Goal: Check status: Check status

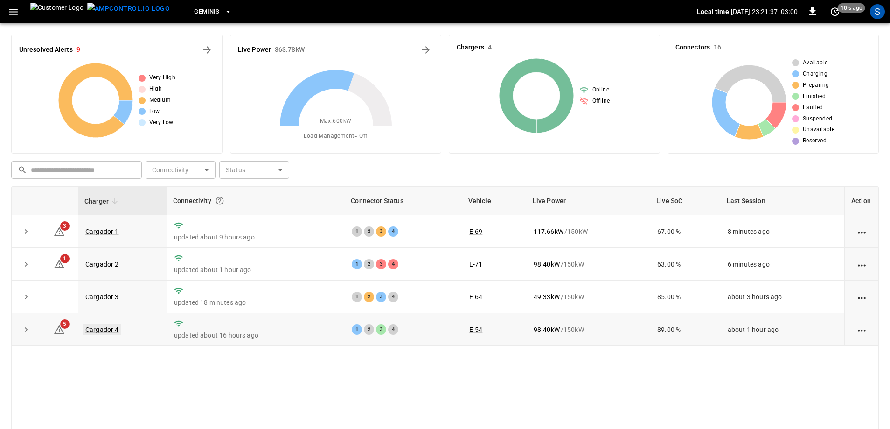
click at [101, 331] on link "Cargador 4" at bounding box center [101, 329] width 37 height 11
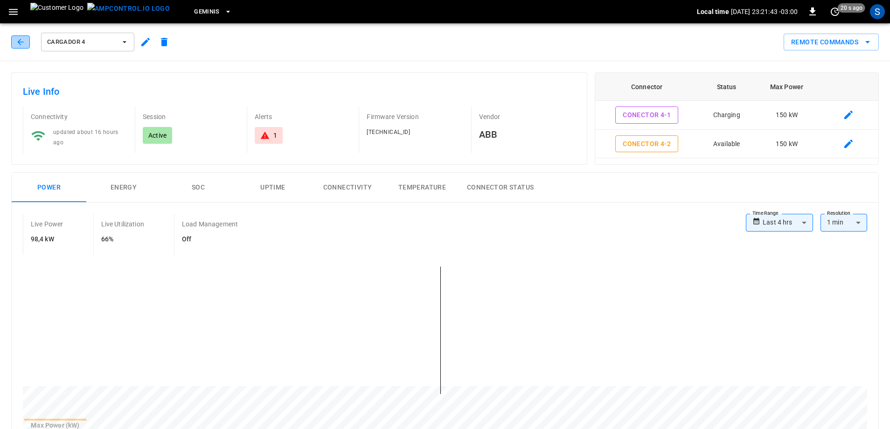
click at [25, 45] on icon "button" at bounding box center [20, 41] width 9 height 9
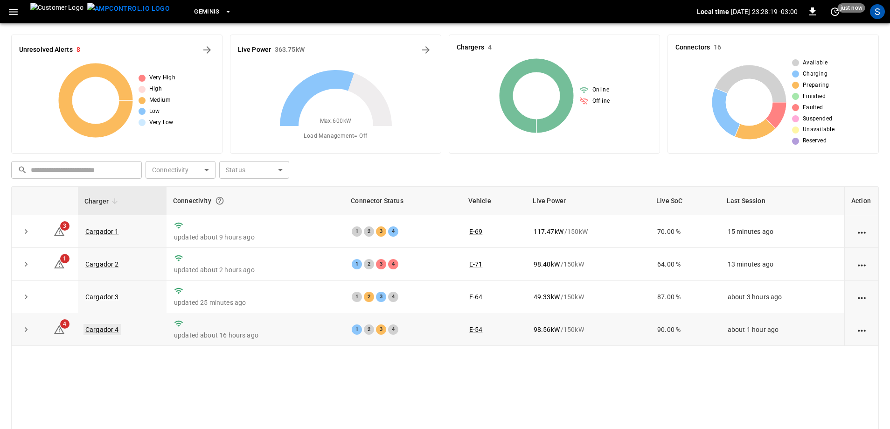
click at [101, 330] on link "Cargador 4" at bounding box center [101, 329] width 37 height 11
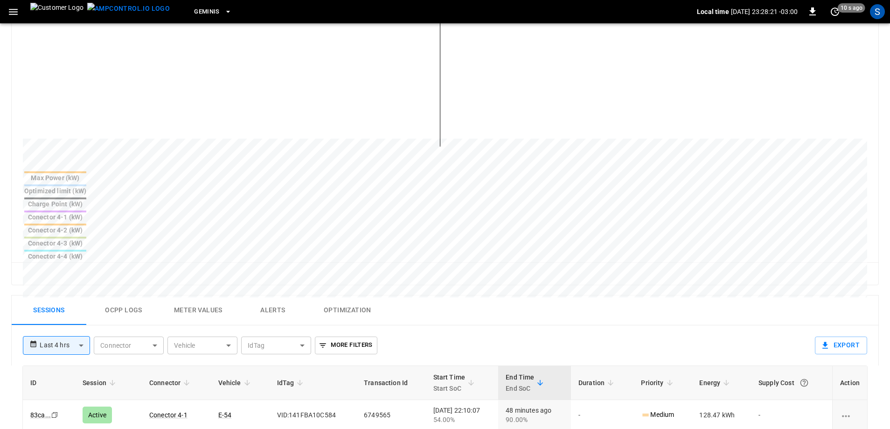
scroll to position [280, 0]
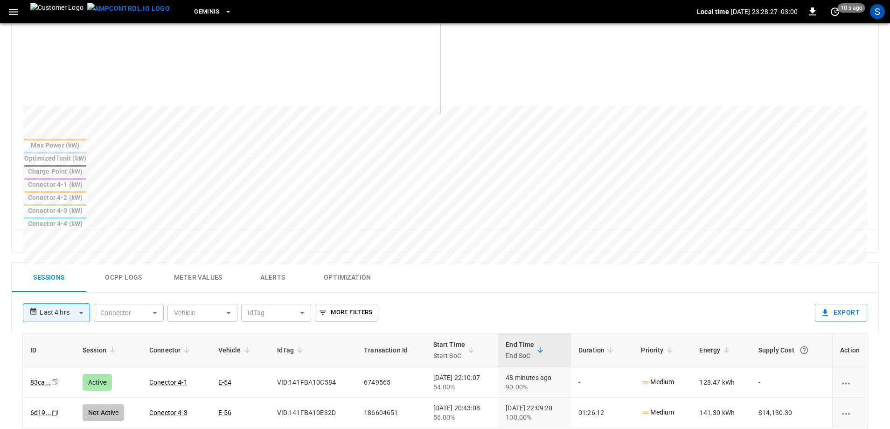
click at [72, 244] on body "**********" at bounding box center [445, 194] width 890 height 949
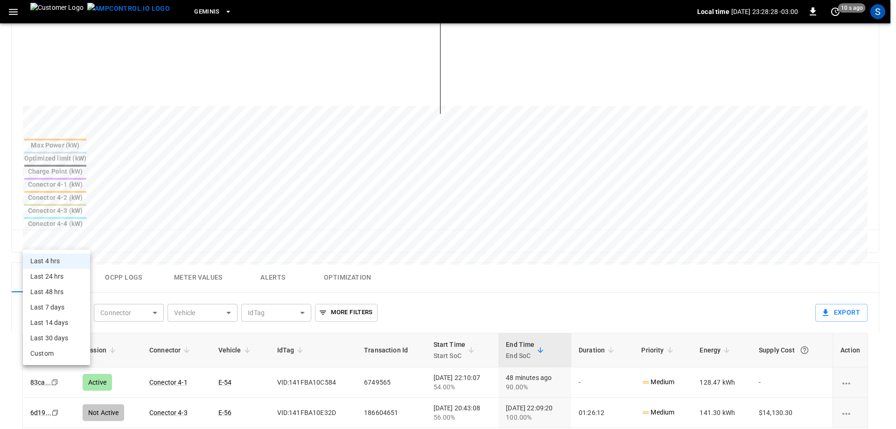
click at [72, 271] on li "Last 24 hrs" at bounding box center [56, 276] width 67 height 15
type input "**********"
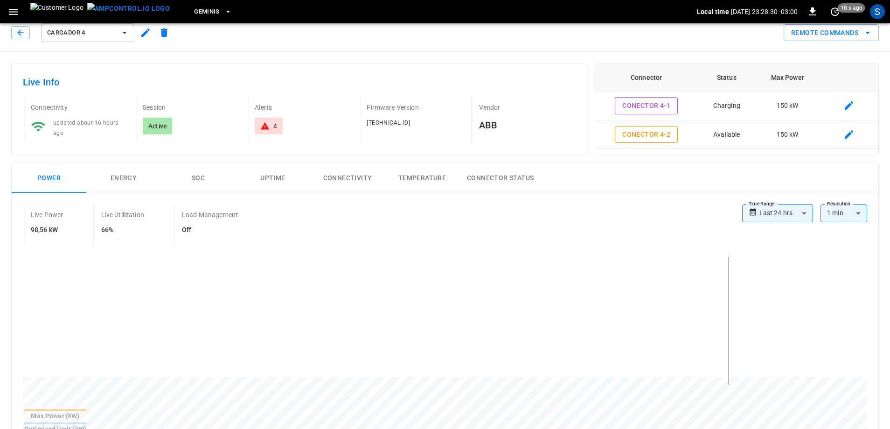
scroll to position [0, 0]
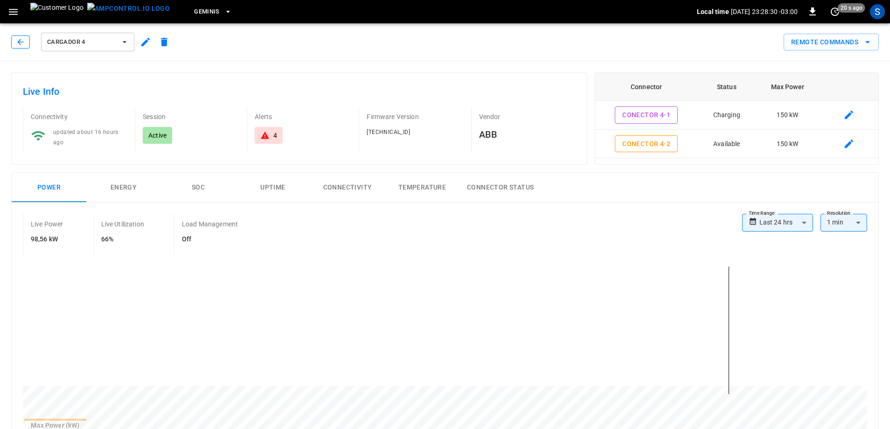
click at [25, 43] on button "button" at bounding box center [20, 41] width 19 height 13
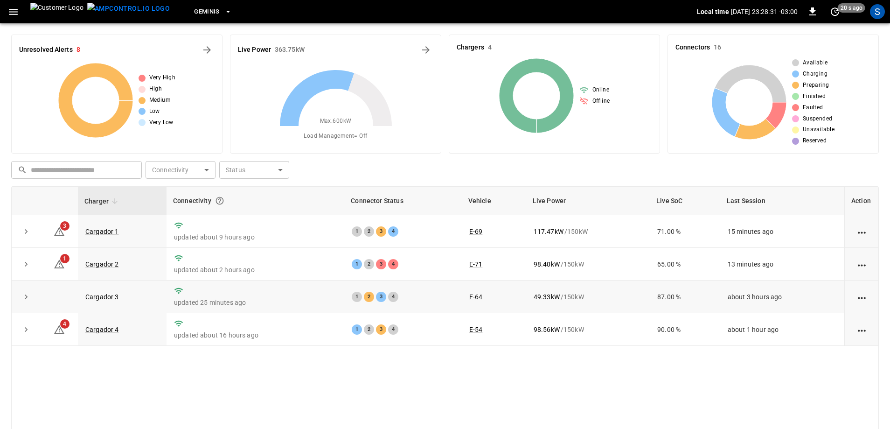
click at [111, 302] on td "Cargador 3" at bounding box center [122, 296] width 89 height 33
click at [111, 301] on link "Cargador 3" at bounding box center [101, 296] width 37 height 11
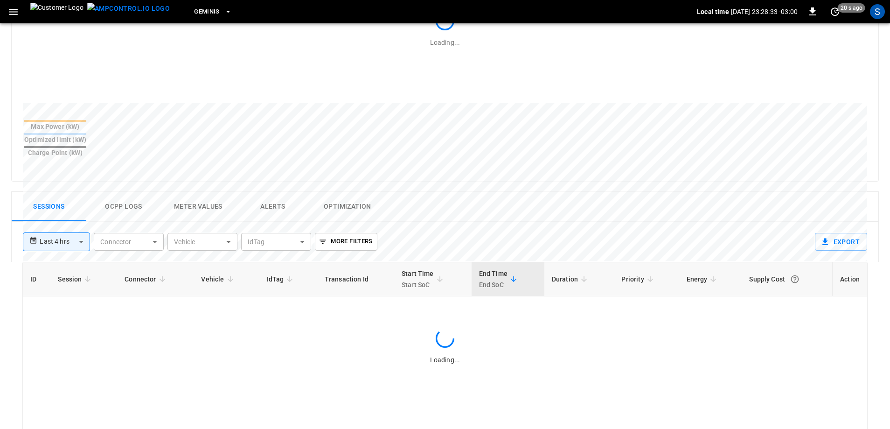
scroll to position [382, 0]
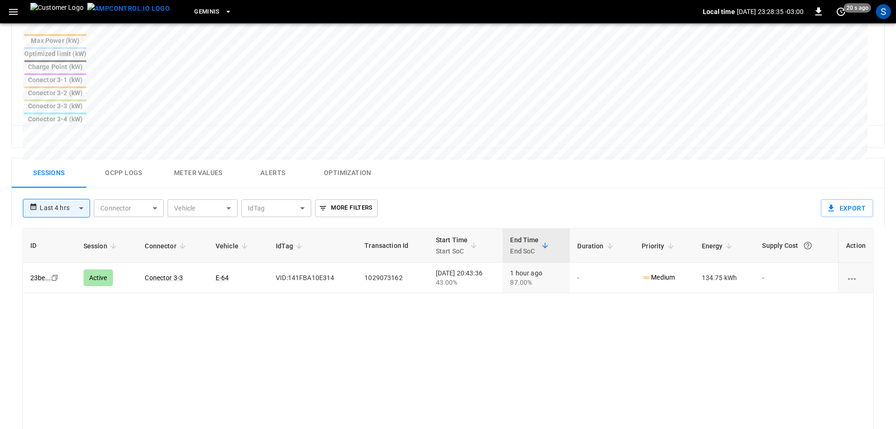
click at [64, 139] on body "**********" at bounding box center [448, 91] width 896 height 947
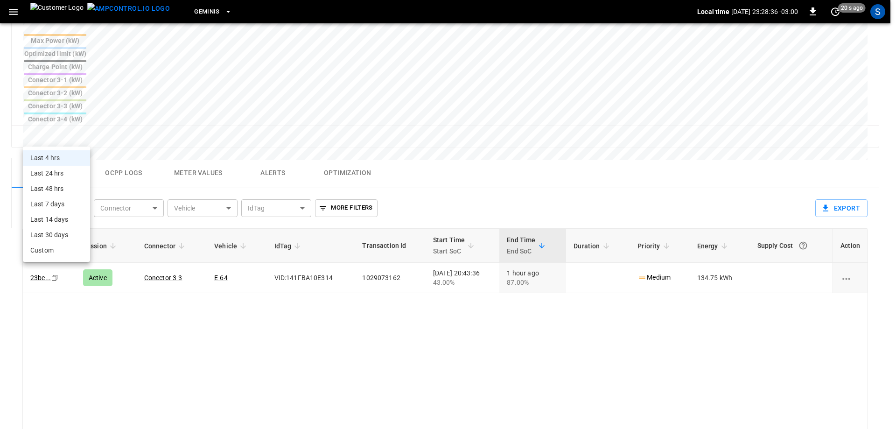
drag, startPoint x: 70, startPoint y: 173, endPoint x: 125, endPoint y: 290, distance: 129.2
click at [70, 174] on li "Last 24 hrs" at bounding box center [56, 173] width 67 height 15
type input "**********"
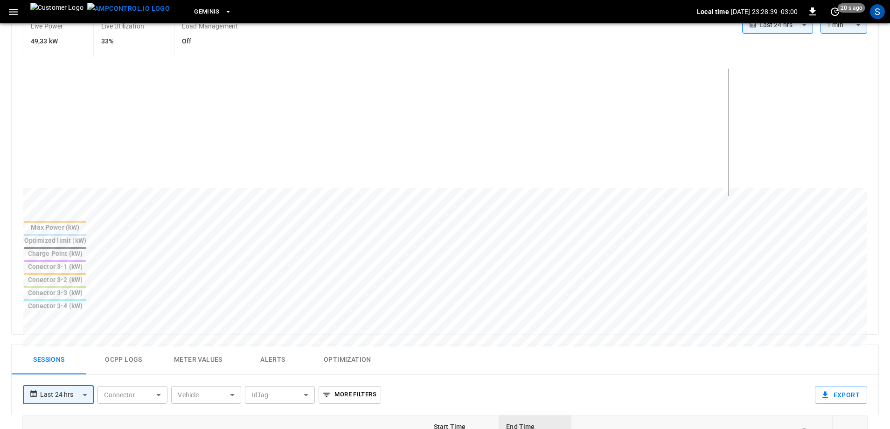
scroll to position [0, 0]
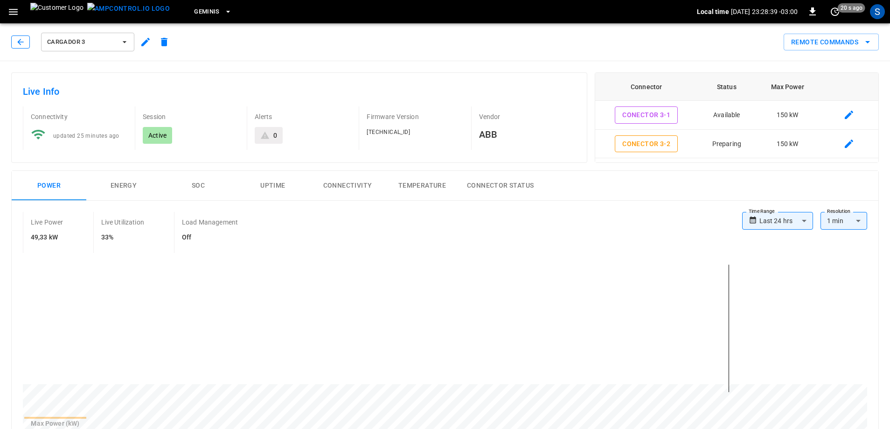
click at [16, 44] on icon "button" at bounding box center [20, 41] width 9 height 9
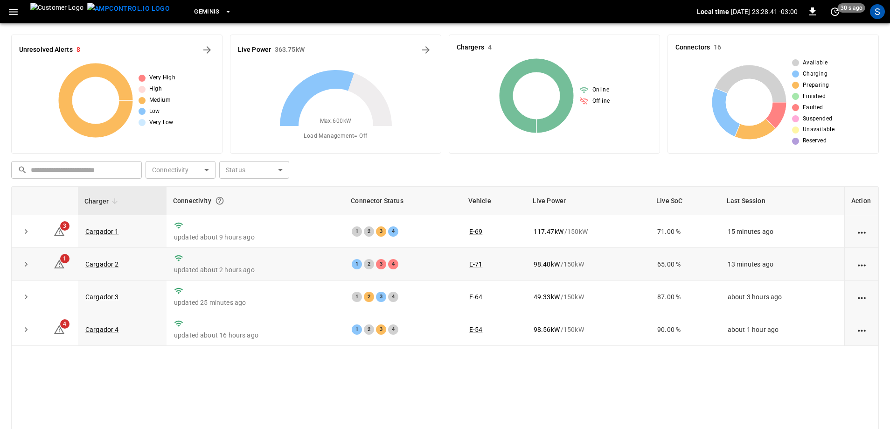
click at [111, 260] on td "Cargador 2" at bounding box center [122, 264] width 89 height 33
click at [111, 260] on link "Cargador 2" at bounding box center [101, 263] width 37 height 11
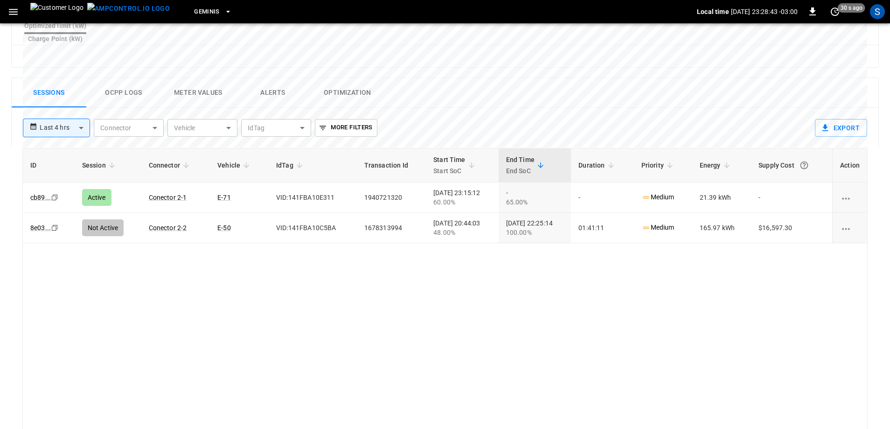
scroll to position [420, 0]
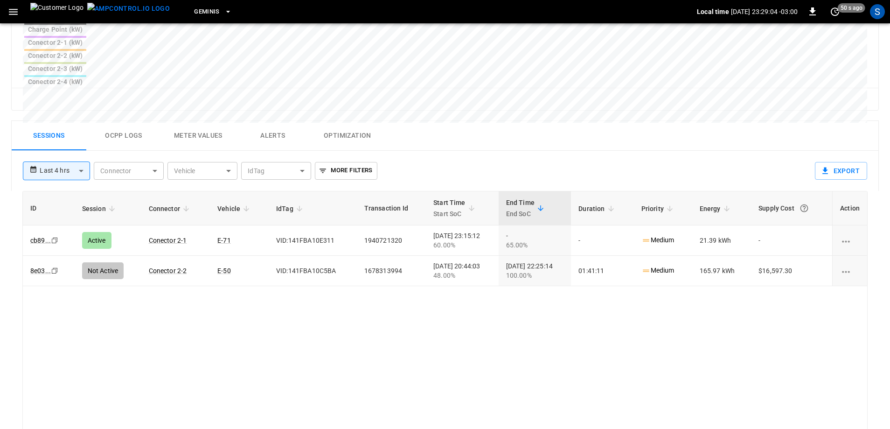
click at [363, 240] on div "ID Session Connector Vehicle IdTag Transaction Id Start Time Start SoC End Time…" at bounding box center [444, 341] width 845 height 300
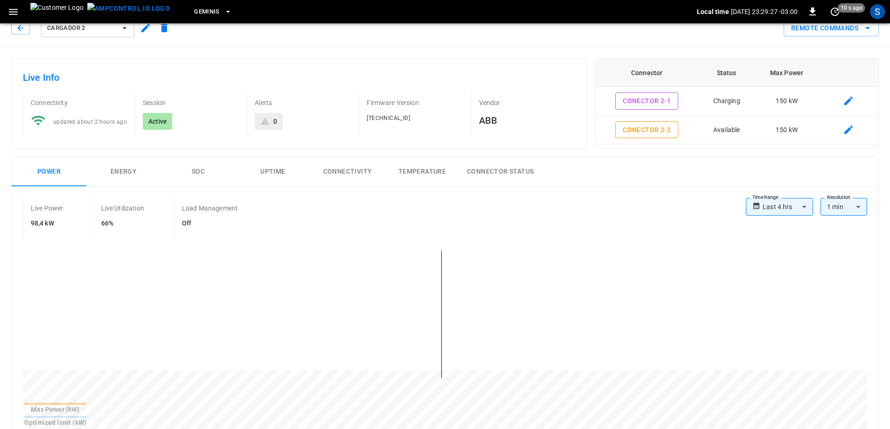
scroll to position [0, 0]
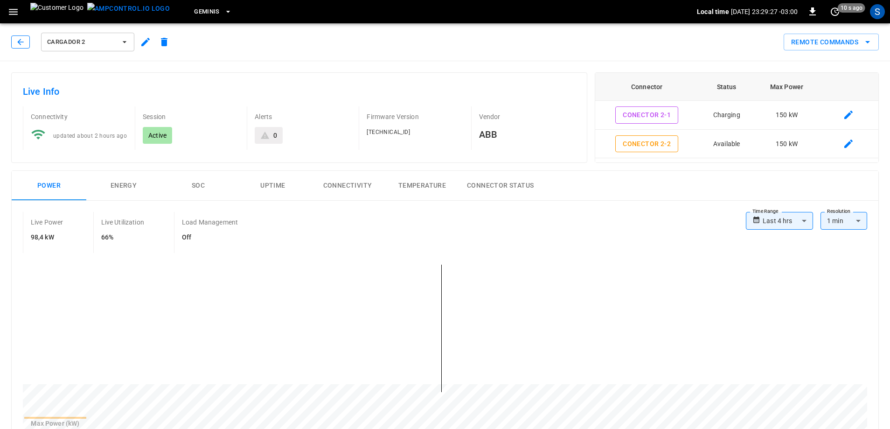
click at [25, 45] on button "button" at bounding box center [20, 41] width 19 height 13
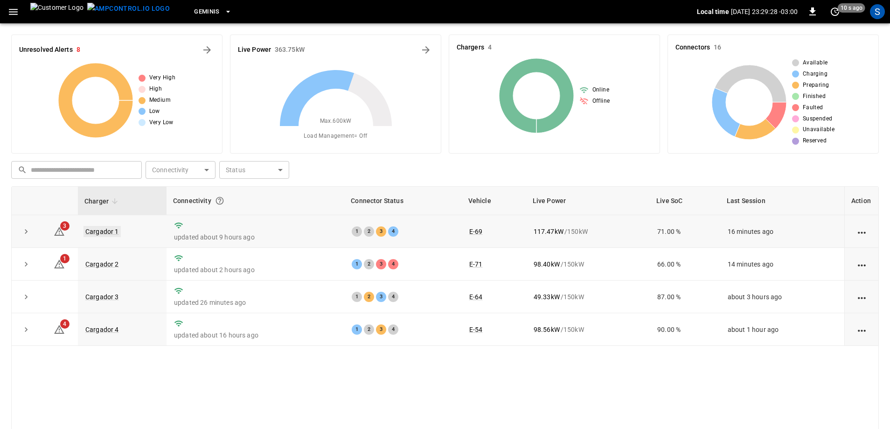
click at [101, 232] on link "Cargador 1" at bounding box center [101, 231] width 37 height 11
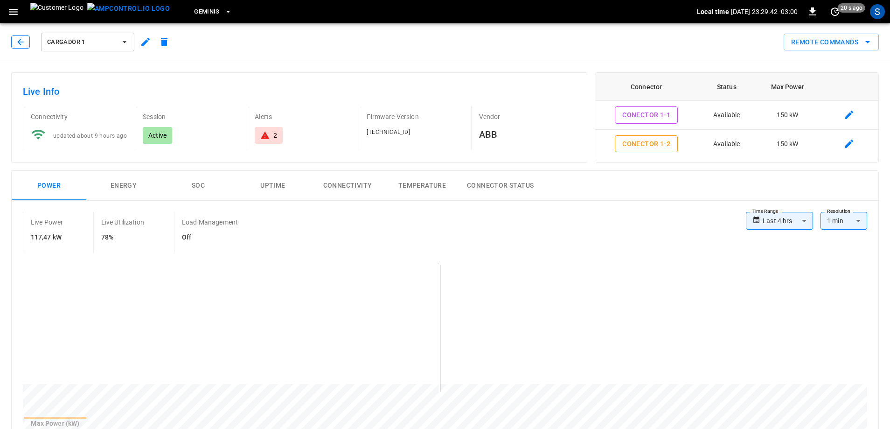
click at [16, 40] on icon "button" at bounding box center [20, 41] width 9 height 9
